Goal: Contribute content: Add original content to the website for others to see

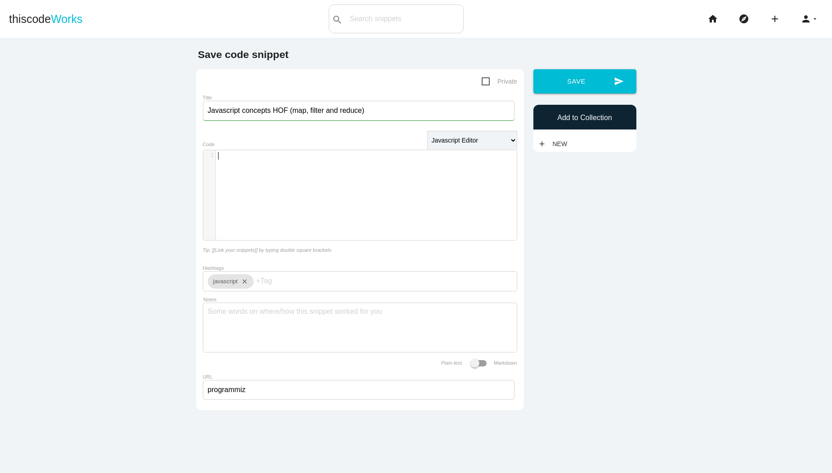
select select "javascript"
click at [346, 181] on div "​ x 1 ​" at bounding box center [366, 201] width 327 height 103
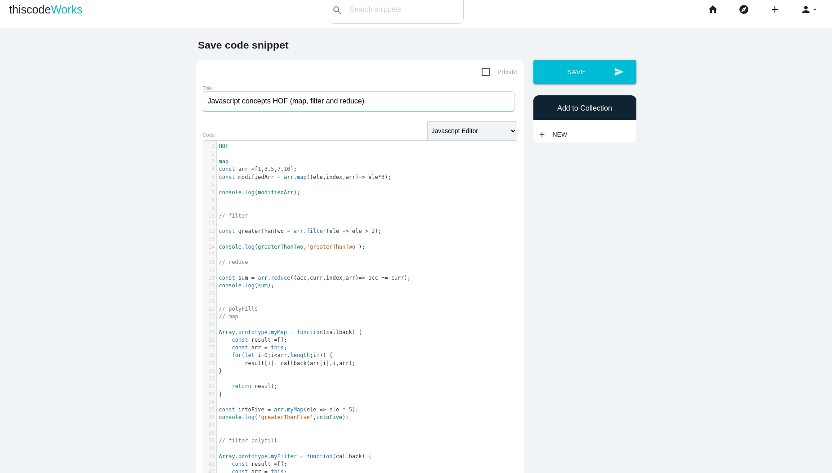
scroll to position [0, 0]
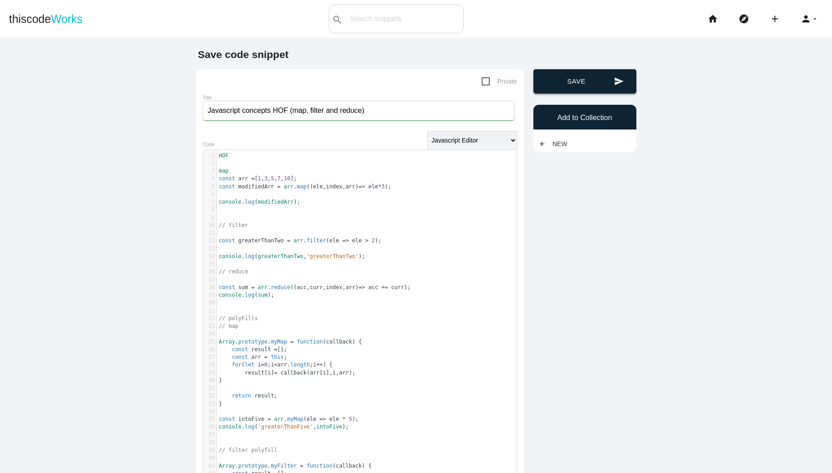
click at [561, 82] on button "send Save" at bounding box center [584, 81] width 103 height 24
click at [561, 120] on h6 "Add to Collection" at bounding box center [585, 118] width 94 height 8
click at [551, 146] on link "add New" at bounding box center [555, 144] width 34 height 16
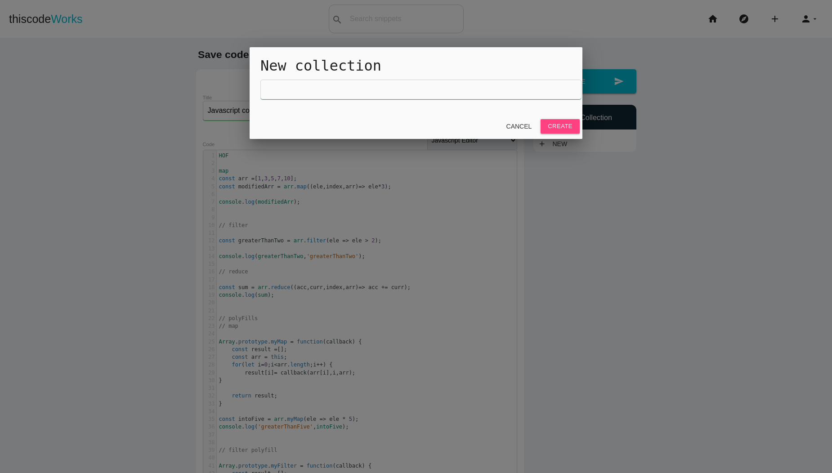
click at [407, 89] on input "text" at bounding box center [420, 90] width 321 height 20
type input "Javascript Advanced Series"
click at [550, 124] on link "Create" at bounding box center [559, 126] width 39 height 14
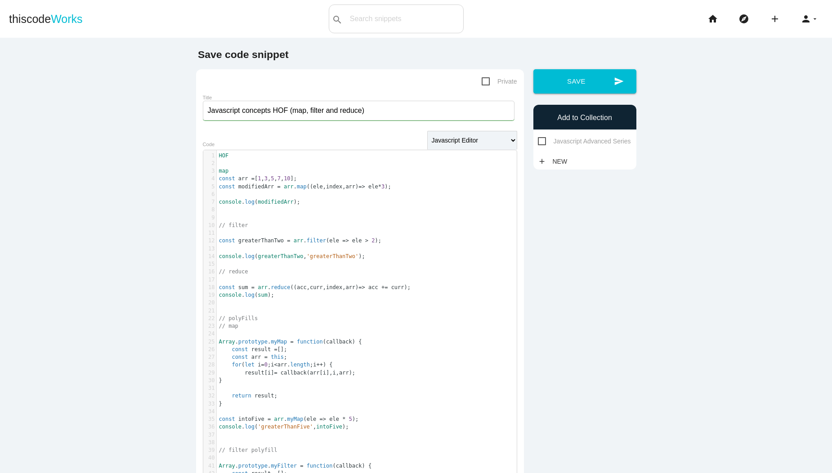
click at [538, 138] on span "Javascript Advanced Series" at bounding box center [584, 141] width 93 height 11
click at [538, 138] on input "Javascript Advanced Series" at bounding box center [541, 139] width 6 height 6
checkbox input "true"
click at [556, 83] on button "send Save" at bounding box center [584, 81] width 103 height 24
click at [489, 248] on pre "​" at bounding box center [370, 249] width 307 height 8
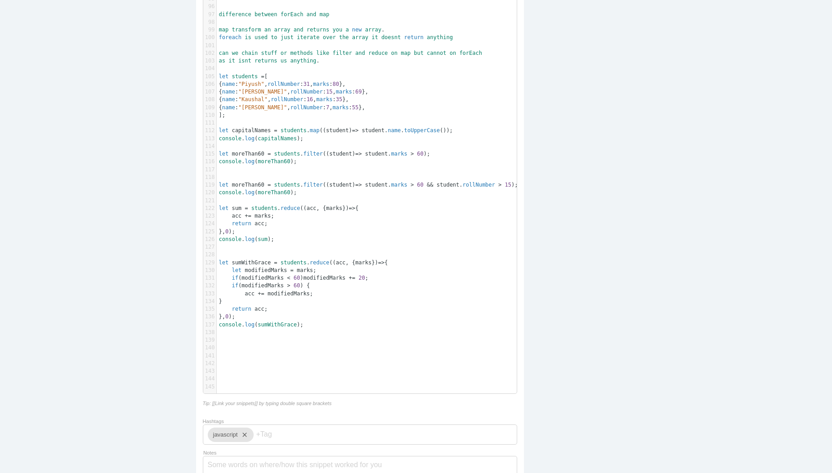
scroll to position [1033, 0]
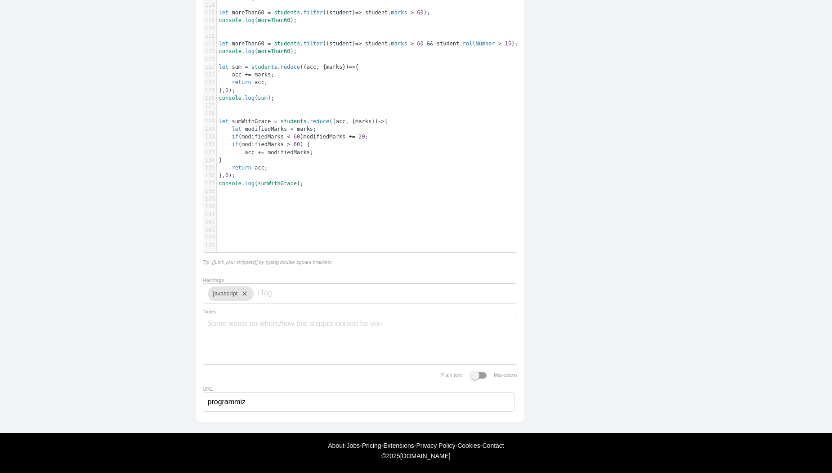
click at [316, 292] on div "javascript close" at bounding box center [360, 293] width 314 height 20
type input "interview"
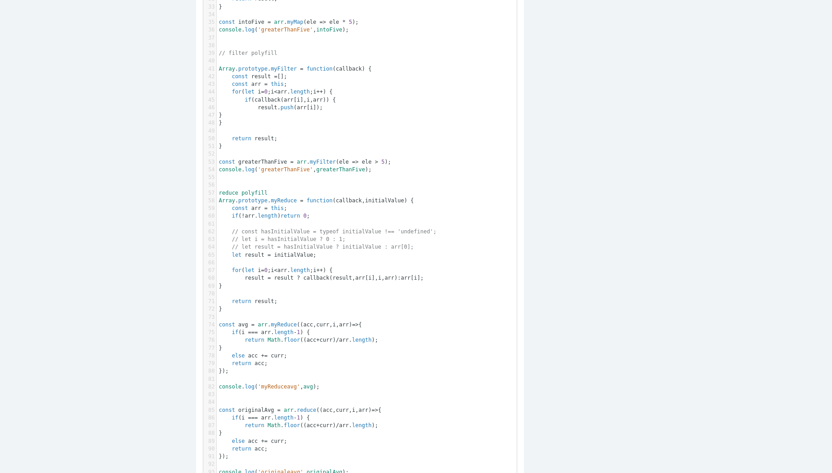
scroll to position [0, 0]
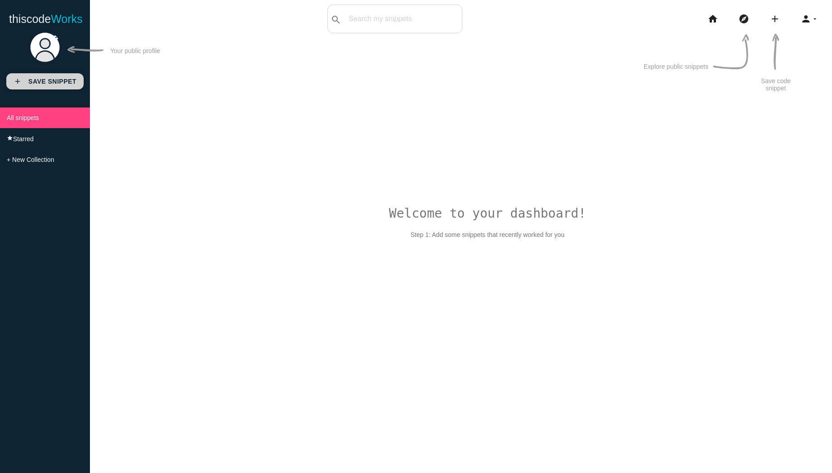
click at [59, 77] on link "add Save Snippet" at bounding box center [44, 81] width 77 height 16
click at [773, 23] on icon "add" at bounding box center [774, 18] width 11 height 29
click at [804, 13] on link "code Snippet" at bounding box center [793, 15] width 63 height 22
